Goal: Information Seeking & Learning: Learn about a topic

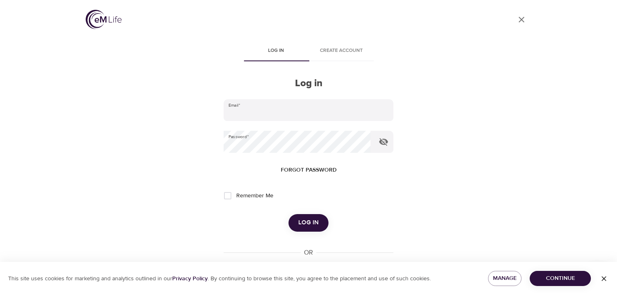
type input "[EMAIL_ADDRESS][DOMAIN_NAME]"
click at [309, 225] on span "Log in" at bounding box center [308, 222] width 20 height 11
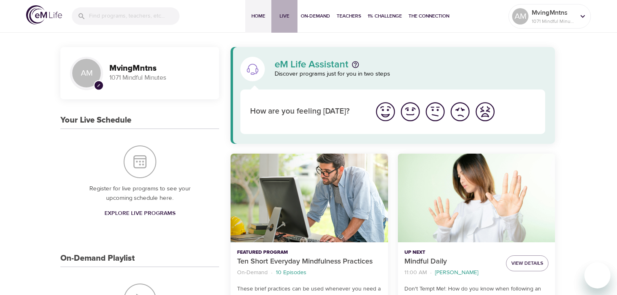
click at [282, 16] on span "Live" at bounding box center [285, 16] width 20 height 9
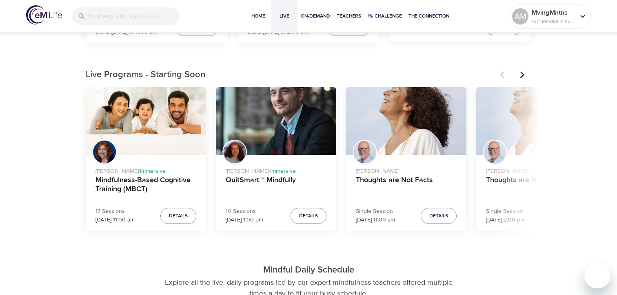
scroll to position [222, 0]
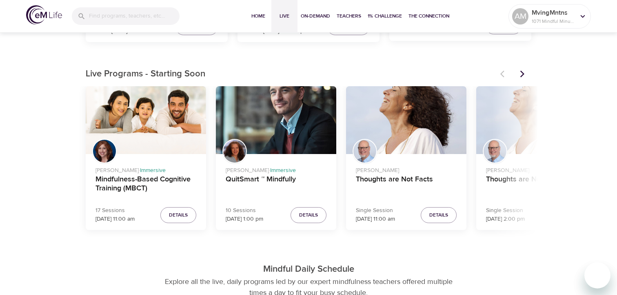
click at [519, 71] on icon "Next items" at bounding box center [522, 74] width 8 height 8
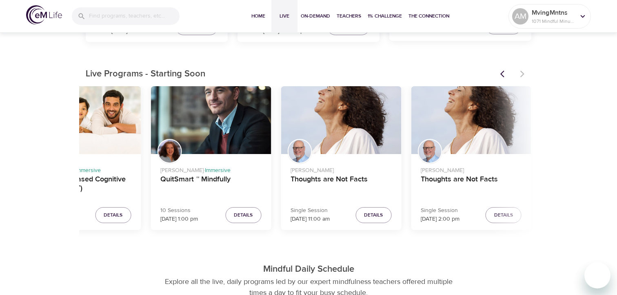
click at [519, 71] on div at bounding box center [513, 74] width 36 height 18
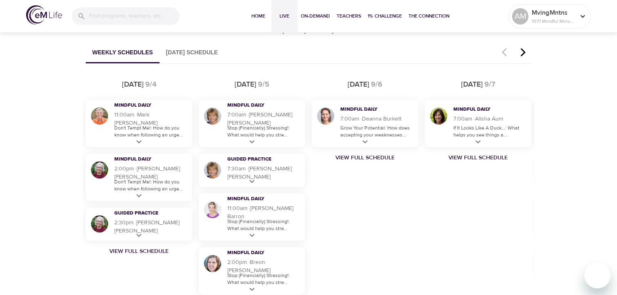
scroll to position [438, 0]
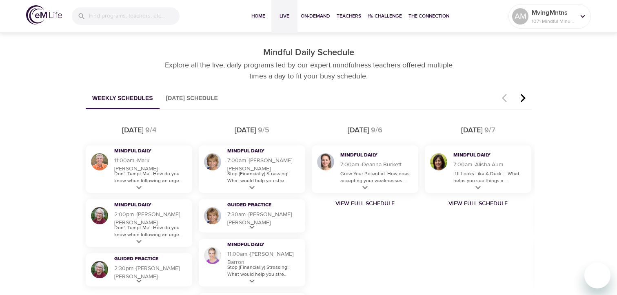
click at [522, 95] on icon "button" at bounding box center [523, 98] width 12 height 10
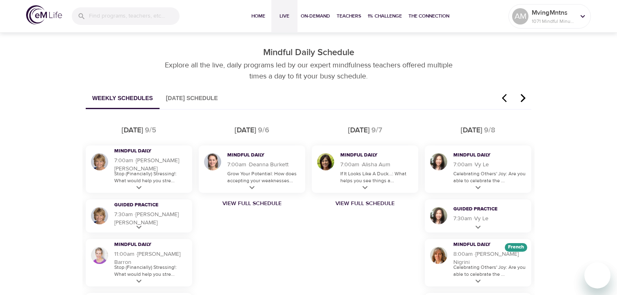
click at [523, 96] on icon "button" at bounding box center [523, 98] width 5 height 8
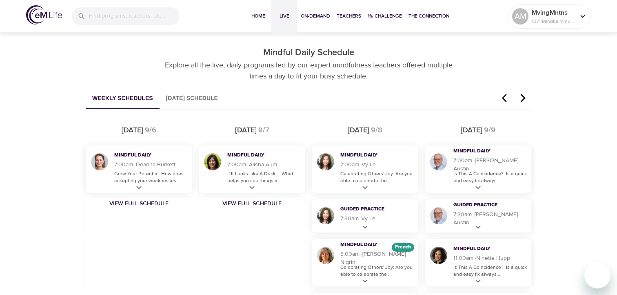
click at [524, 97] on icon "button" at bounding box center [523, 98] width 5 height 8
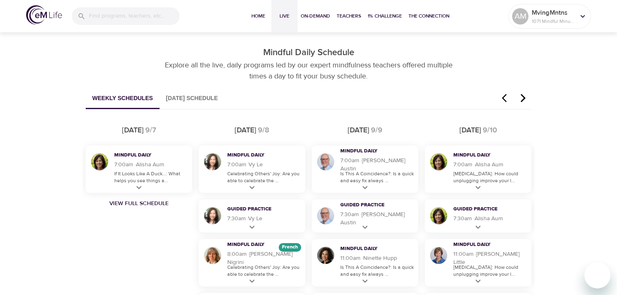
click at [524, 97] on icon "button" at bounding box center [523, 98] width 5 height 8
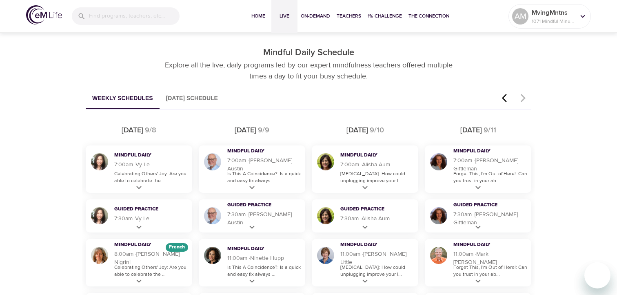
click at [524, 97] on icon "button" at bounding box center [523, 98] width 5 height 8
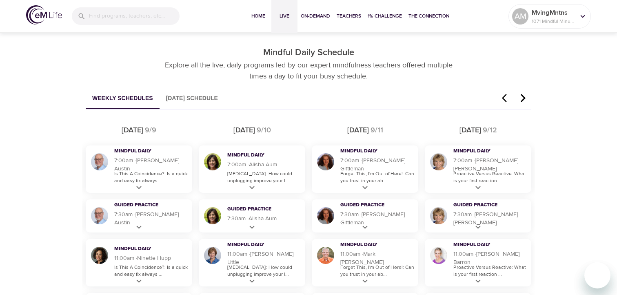
click at [524, 97] on icon "button" at bounding box center [523, 98] width 5 height 8
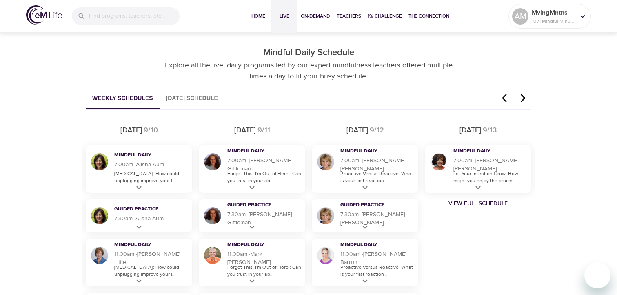
click at [524, 97] on icon "button" at bounding box center [523, 98] width 5 height 8
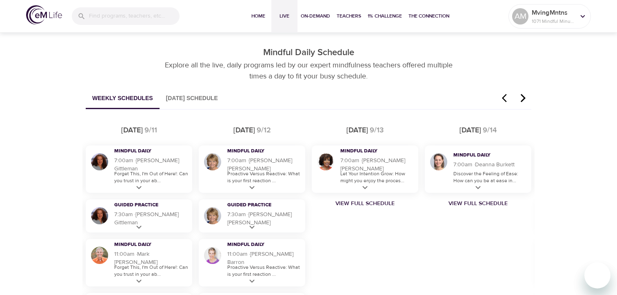
click at [523, 95] on icon "button" at bounding box center [523, 98] width 12 height 10
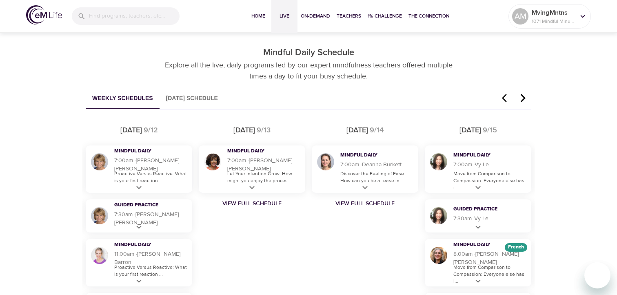
click at [523, 95] on icon "button" at bounding box center [523, 98] width 12 height 10
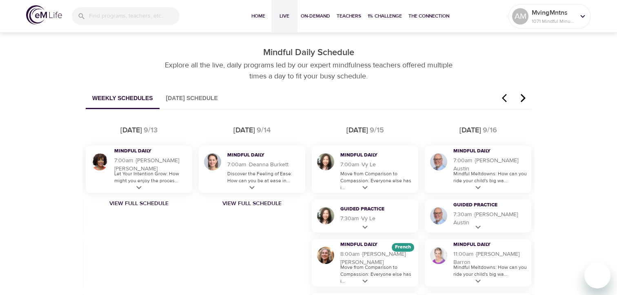
click at [106, 19] on input "search" at bounding box center [134, 16] width 91 height 18
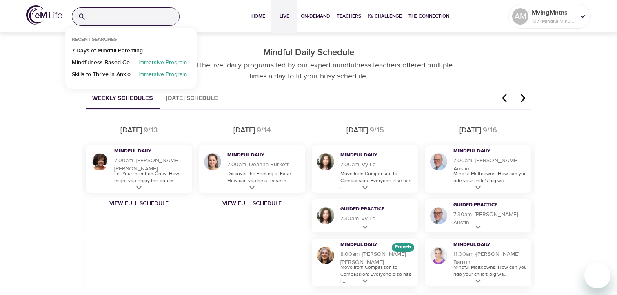
click at [106, 19] on input "search" at bounding box center [134, 17] width 90 height 18
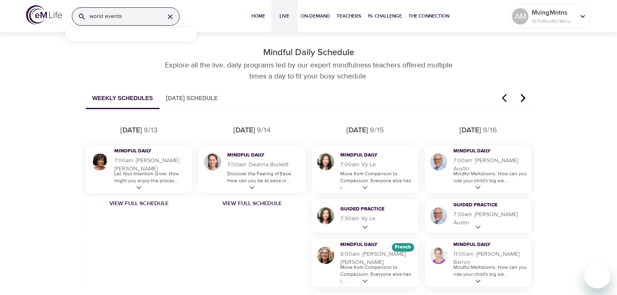
scroll to position [433, 0]
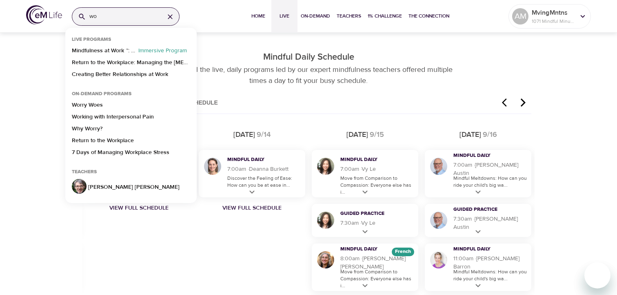
type input "w"
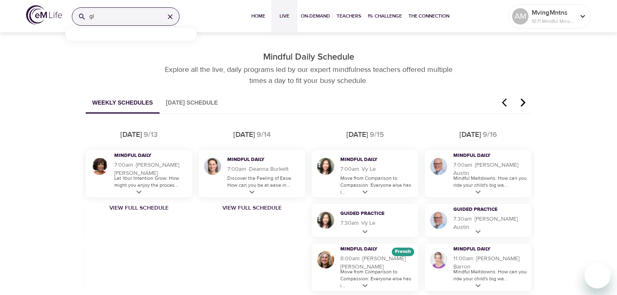
type input "g"
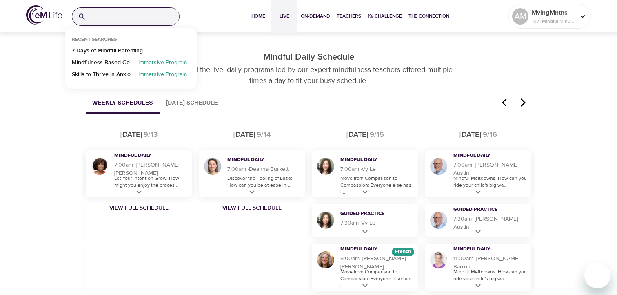
click at [35, 58] on div "Discover Live Programs Live sessions taught by our mindfulness experts. Whether…" at bounding box center [308, 300] width 617 height 1406
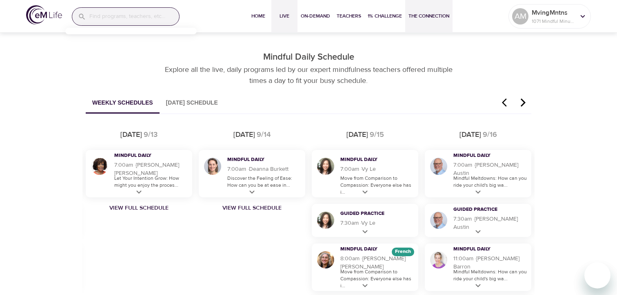
click at [435, 16] on span "The Connection" at bounding box center [428, 16] width 41 height 9
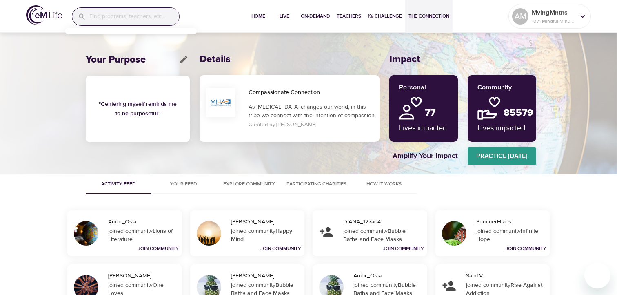
click at [316, 187] on span "Participating Charities" at bounding box center [316, 184] width 60 height 9
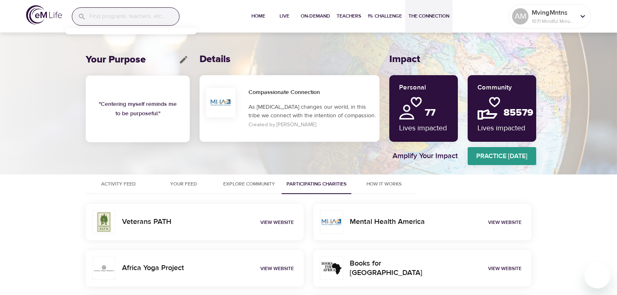
click at [253, 182] on span "Explore Community" at bounding box center [248, 184] width 55 height 9
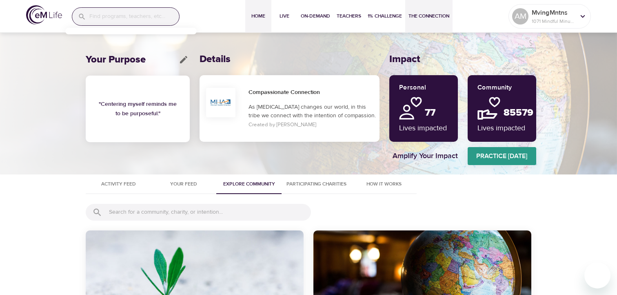
click at [259, 14] on span "Home" at bounding box center [258, 16] width 20 height 9
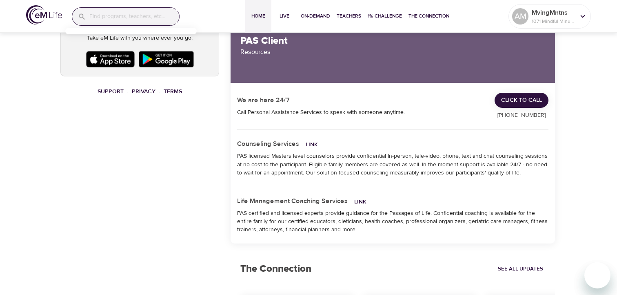
scroll to position [555, 0]
